Goal: Information Seeking & Learning: Learn about a topic

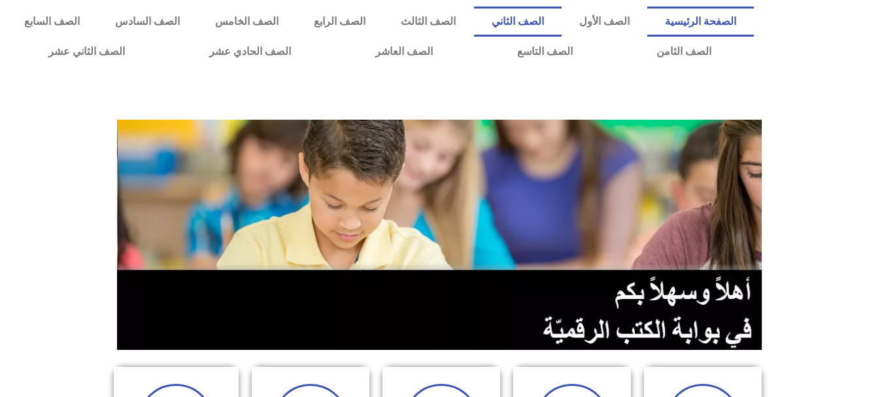
click at [551, 16] on link "الصف الثاني" at bounding box center [518, 22] width 88 height 30
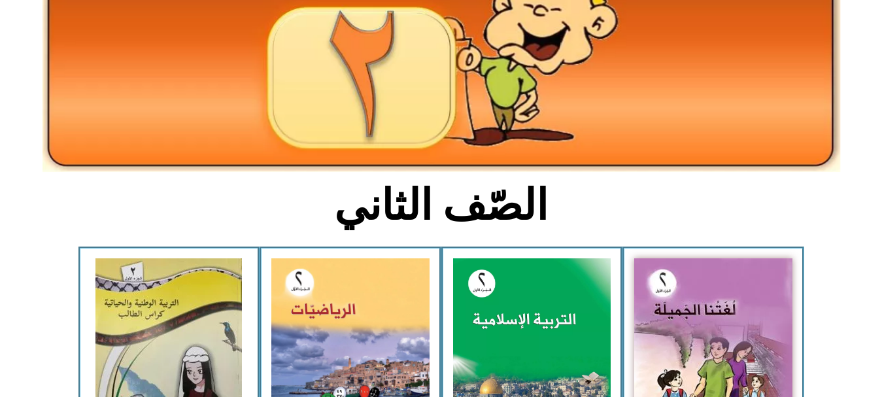
scroll to position [197, 0]
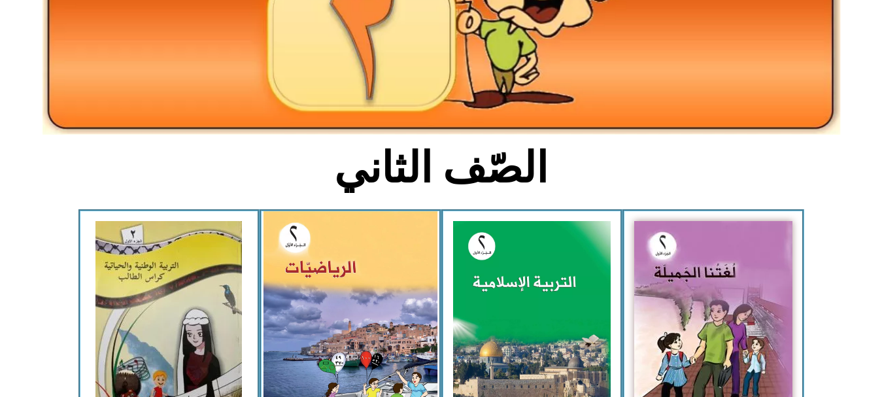
click at [357, 344] on img at bounding box center [350, 318] width 174 height 215
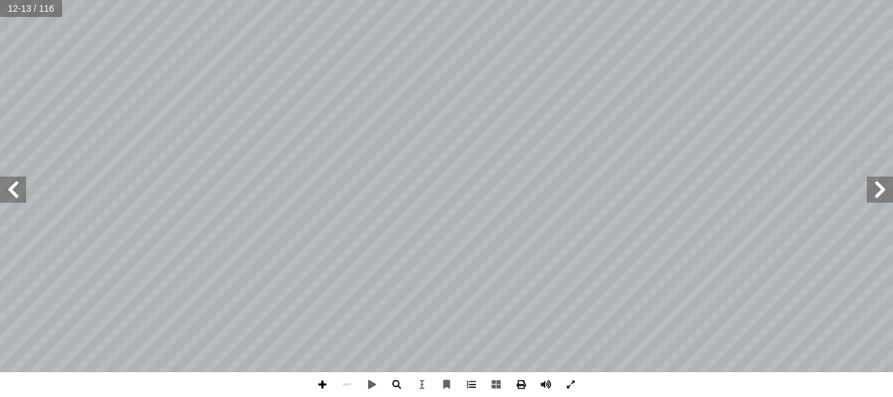
click at [314, 389] on span at bounding box center [322, 384] width 25 height 25
click at [13, 182] on span at bounding box center [13, 189] width 26 height 26
